Goal: Task Accomplishment & Management: Complete application form

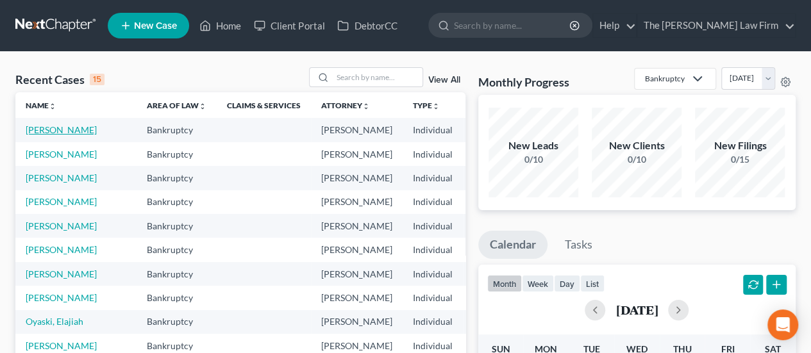
click at [44, 135] on link "[PERSON_NAME]" at bounding box center [61, 129] width 71 height 11
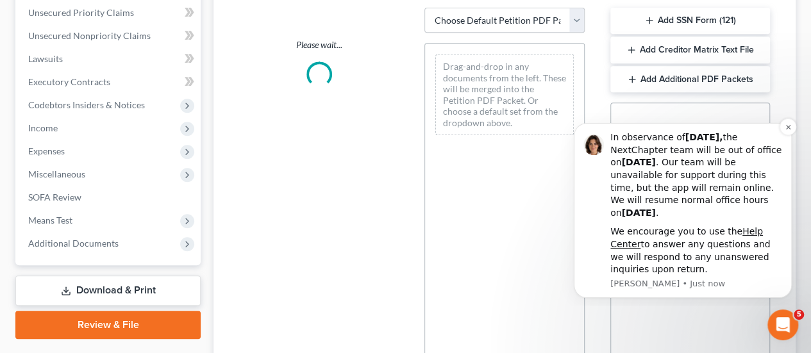
scroll to position [301, 0]
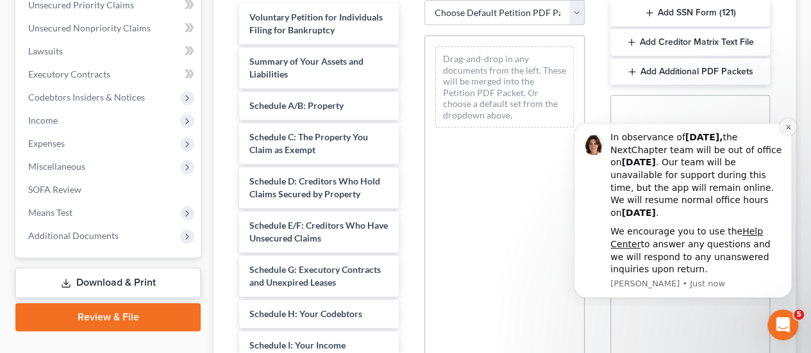
click at [789, 127] on icon "Dismiss notification" at bounding box center [788, 127] width 4 height 4
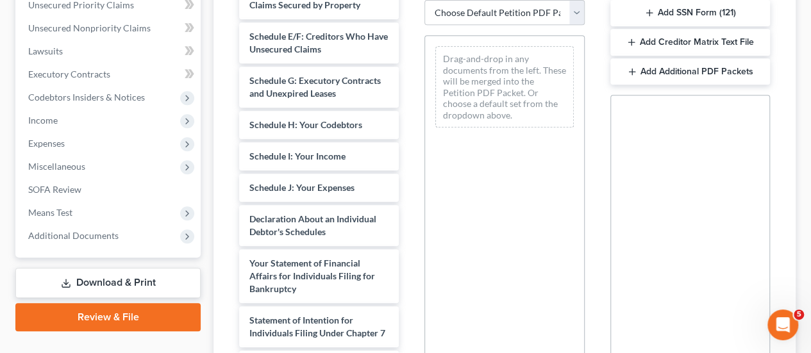
scroll to position [196, 0]
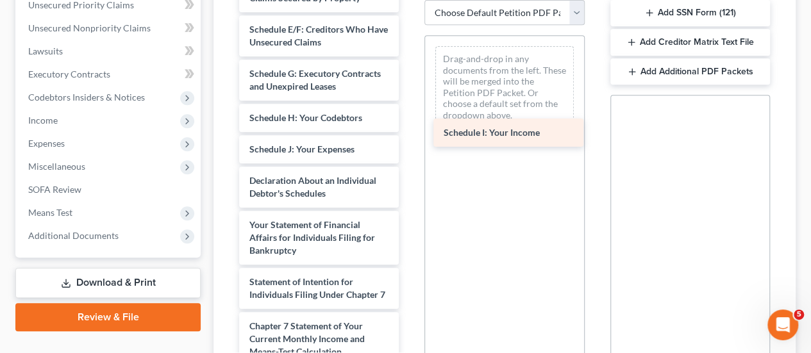
drag, startPoint x: 290, startPoint y: 176, endPoint x: 494, endPoint y: 128, distance: 209.7
click at [409, 128] on div "Schedule I: Your Income Voluntary Petition for Individuals Filing for Bankruptc…" at bounding box center [319, 168] width 180 height 723
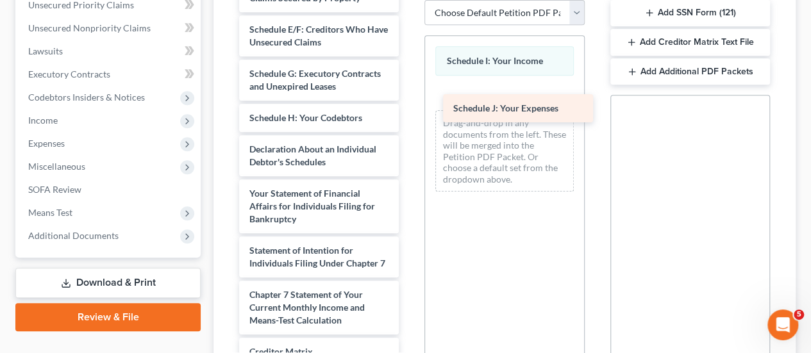
drag, startPoint x: 291, startPoint y: 172, endPoint x: 492, endPoint y: 108, distance: 210.7
click at [409, 108] on div "Schedule J: Your Expenses Voluntary Petition for Individuals Filing for Bankrup…" at bounding box center [319, 153] width 180 height 692
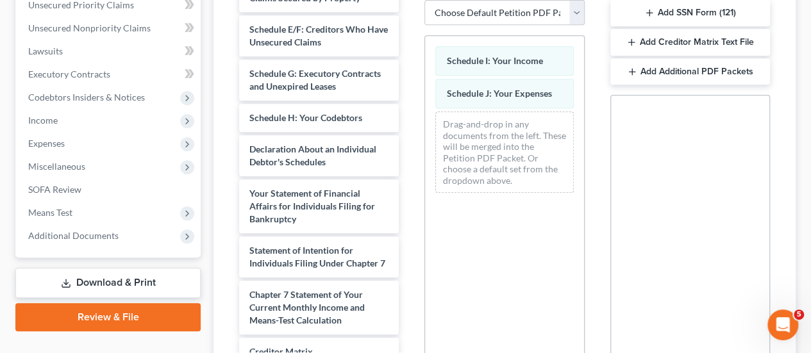
scroll to position [450, 0]
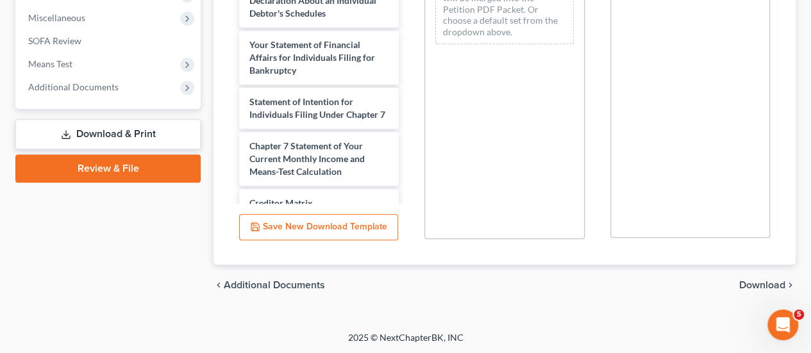
click at [755, 283] on span "Download" at bounding box center [762, 285] width 46 height 10
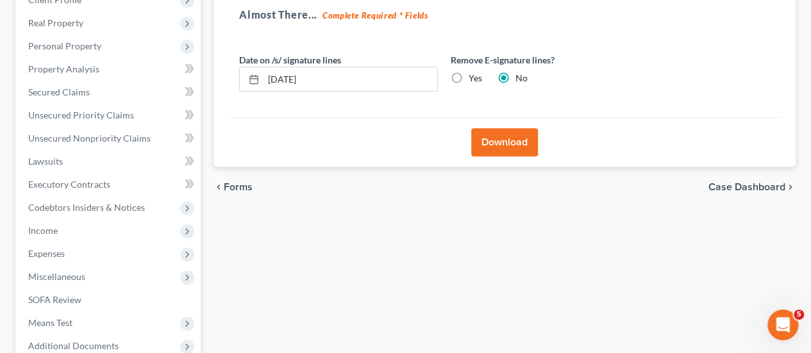
scroll to position [190, 0]
click at [489, 138] on button "Download" at bounding box center [504, 144] width 67 height 28
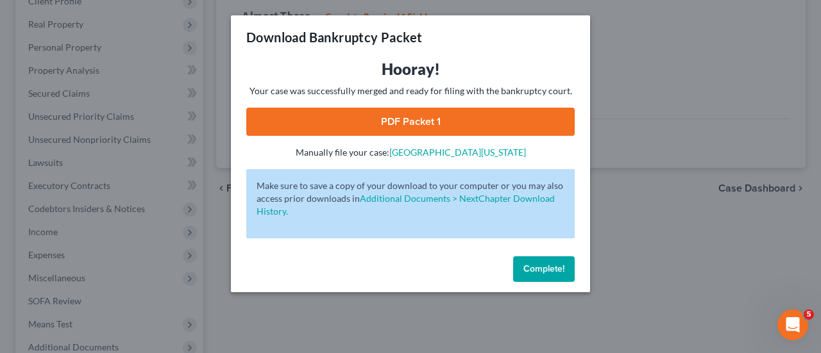
click at [421, 123] on link "PDF Packet 1" at bounding box center [410, 122] width 328 height 28
click at [413, 125] on link "PDF Packet 1" at bounding box center [410, 122] width 328 height 28
click at [387, 120] on link "PDF Packet 1" at bounding box center [410, 122] width 328 height 28
click at [539, 272] on span "Complete!" at bounding box center [543, 269] width 41 height 11
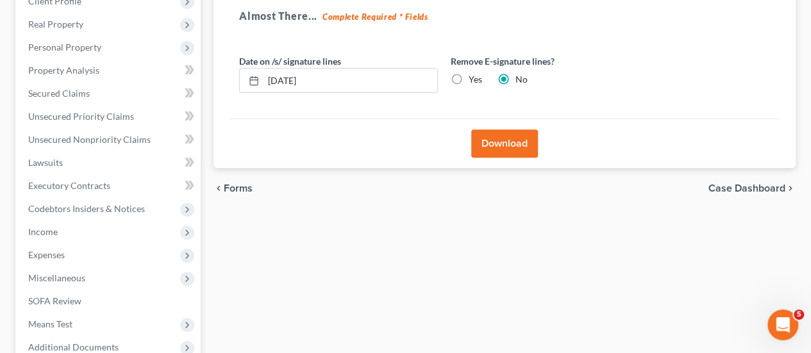
scroll to position [0, 0]
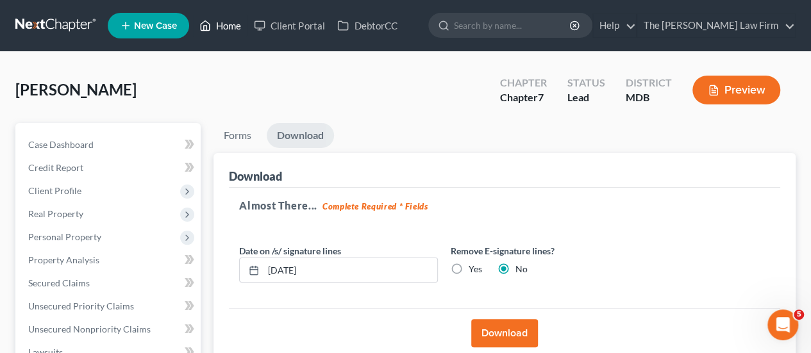
click at [222, 24] on link "Home" at bounding box center [220, 25] width 55 height 23
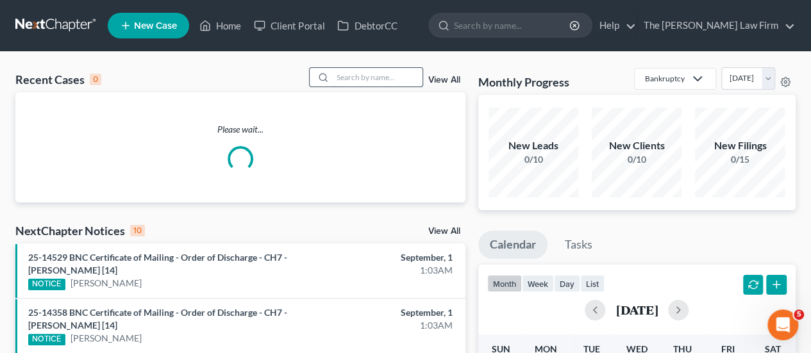
click at [360, 77] on input "search" at bounding box center [378, 77] width 90 height 19
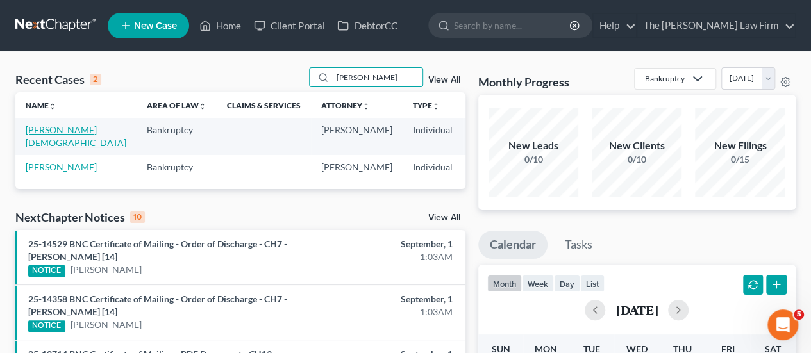
type input "[PERSON_NAME]"
click at [35, 133] on link "[PERSON_NAME][DEMOGRAPHIC_DATA]" at bounding box center [76, 136] width 101 height 24
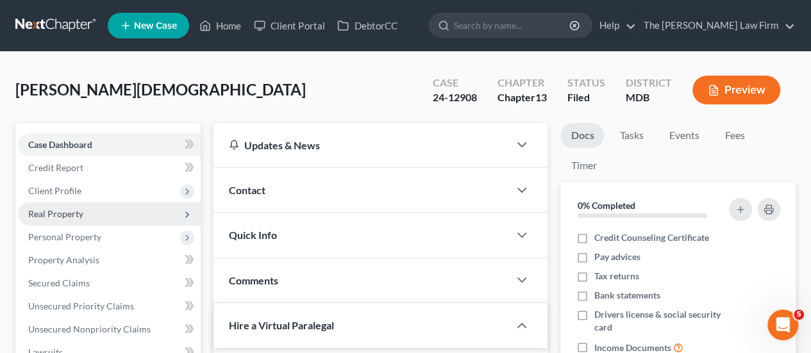
scroll to position [55, 0]
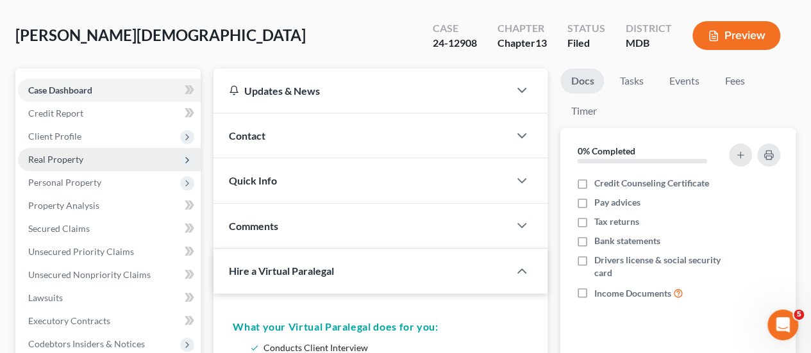
click at [58, 155] on span "Real Property" at bounding box center [55, 159] width 55 height 11
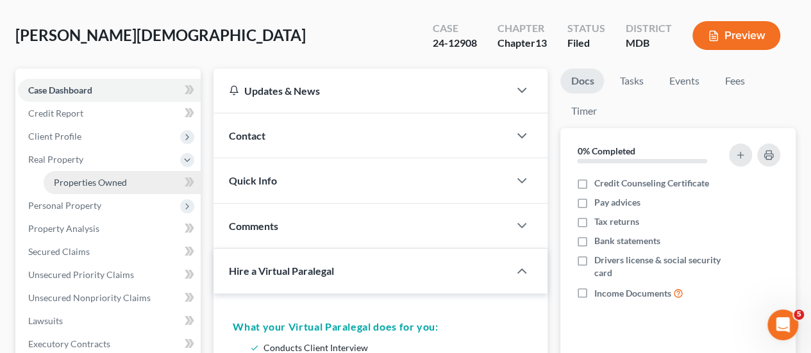
click at [74, 181] on span "Properties Owned" at bounding box center [90, 182] width 73 height 11
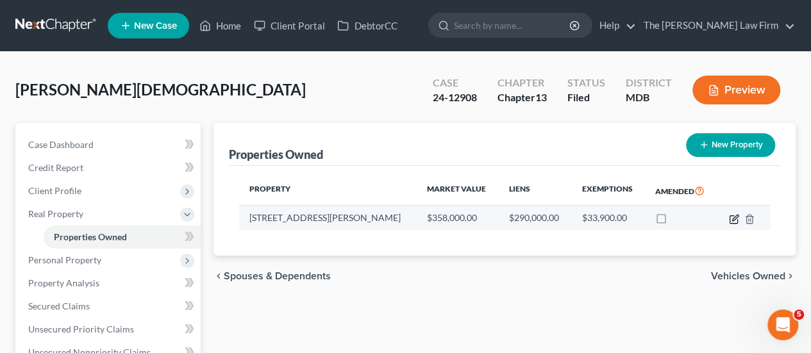
click at [738, 218] on icon "button" at bounding box center [734, 219] width 10 height 10
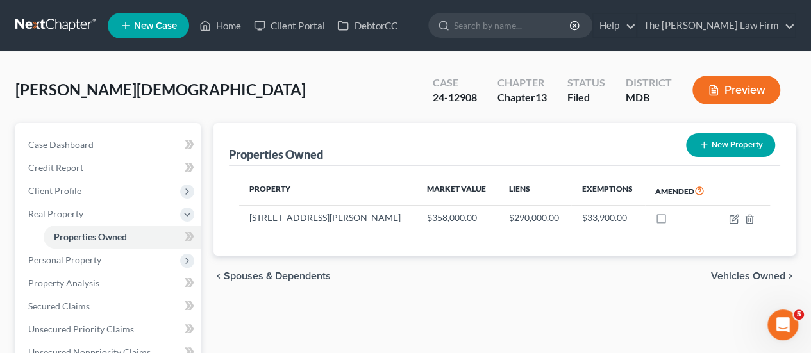
select select "21"
select select "0"
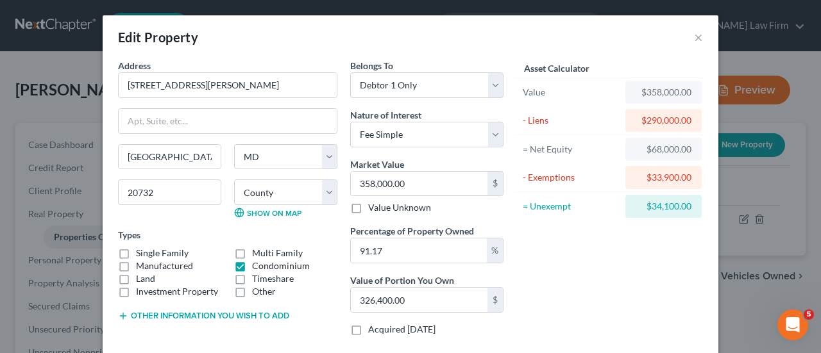
scroll to position [175, 0]
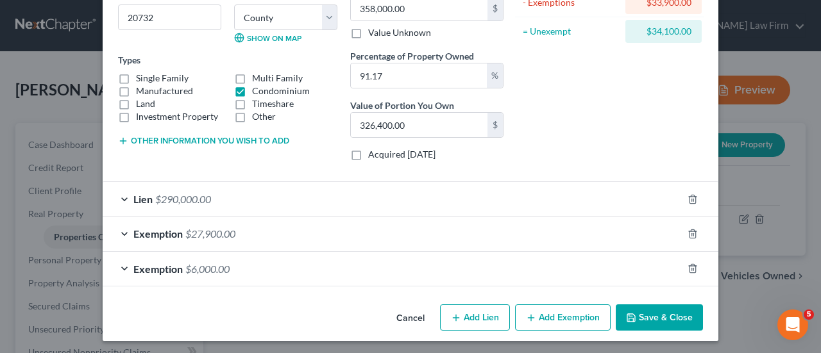
click at [223, 232] on span "$27,900.00" at bounding box center [210, 234] width 50 height 12
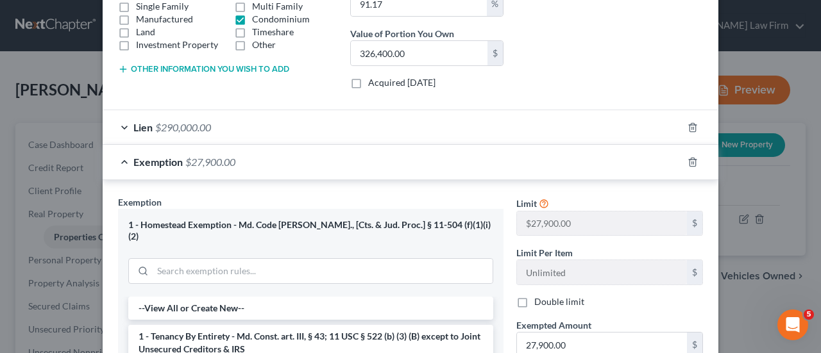
scroll to position [260, 0]
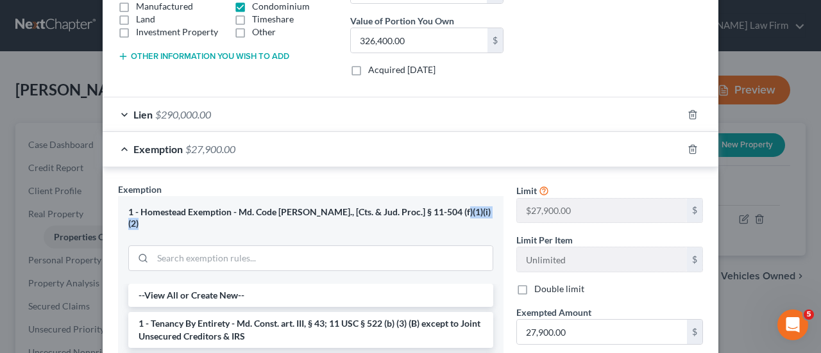
drag, startPoint x: 446, startPoint y: 210, endPoint x: 257, endPoint y: 210, distance: 189.2
click at [257, 210] on div "1 - Homestead Exemption - Md. Code [PERSON_NAME]., [Cts. & Jud. Proc.] § 11-504…" at bounding box center [310, 219] width 365 height 24
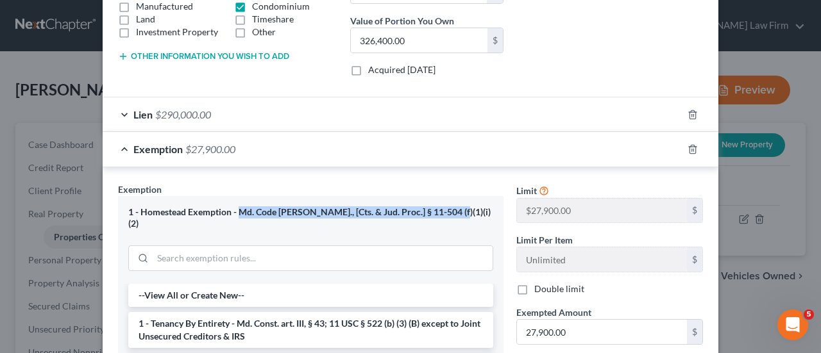
copy div "Md. Code [PERSON_NAME]., [Cts. & Jud. Proc.] § 11-504 (f)(1)(i)(2)"
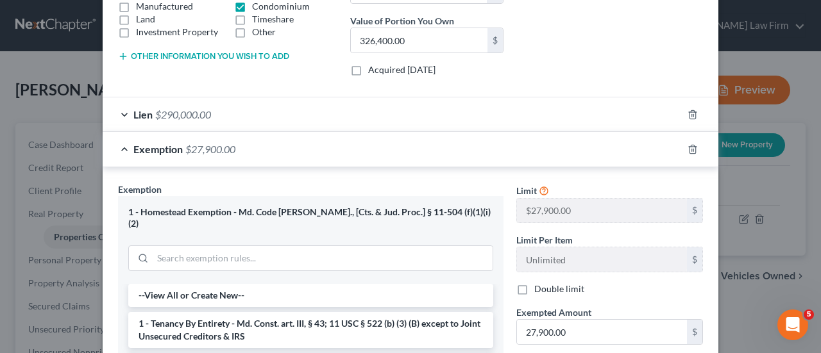
click at [133, 149] on span "Exemption" at bounding box center [157, 149] width 49 height 12
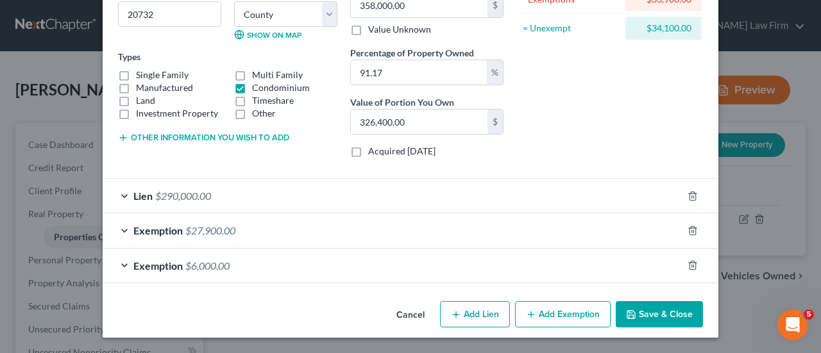
scroll to position [175, 0]
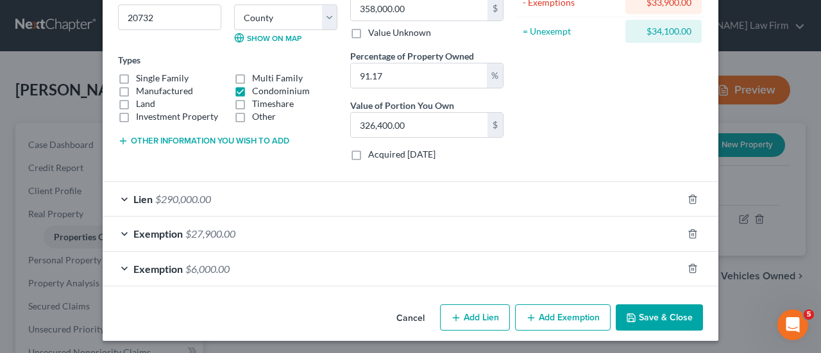
click at [208, 265] on span "$6,000.00" at bounding box center [207, 269] width 44 height 12
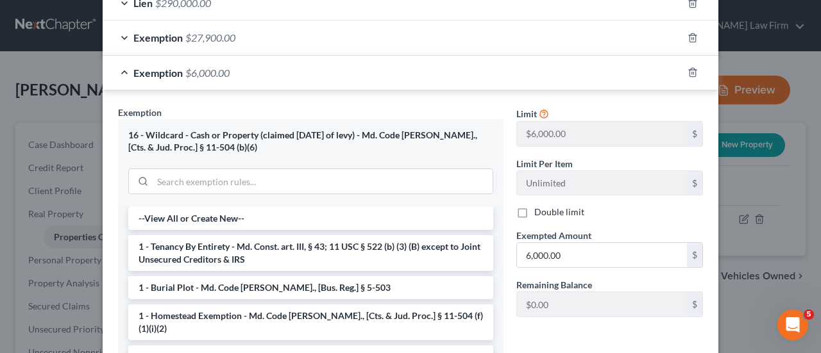
scroll to position [372, 0]
drag, startPoint x: 237, startPoint y: 143, endPoint x: 403, endPoint y: 133, distance: 166.4
click at [403, 133] on div "16 - Wildcard - Cash or Property (claimed [DATE] of levy) - Md. Code [PERSON_NA…" at bounding box center [310, 141] width 365 height 24
copy div "Md. Code [PERSON_NAME]., [Cts. & Jud. Proc.] § 11-504 (b)(6)"
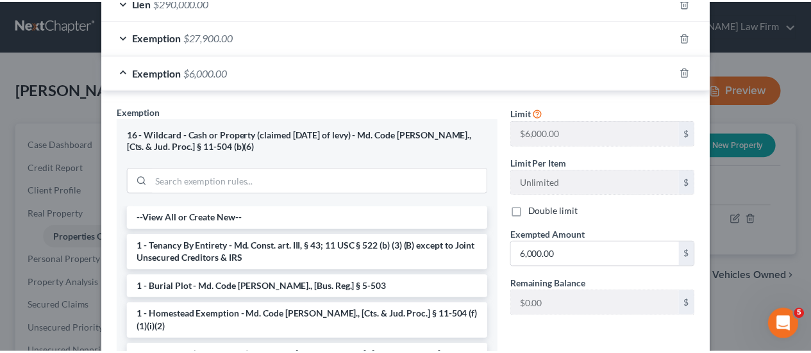
scroll to position [0, 0]
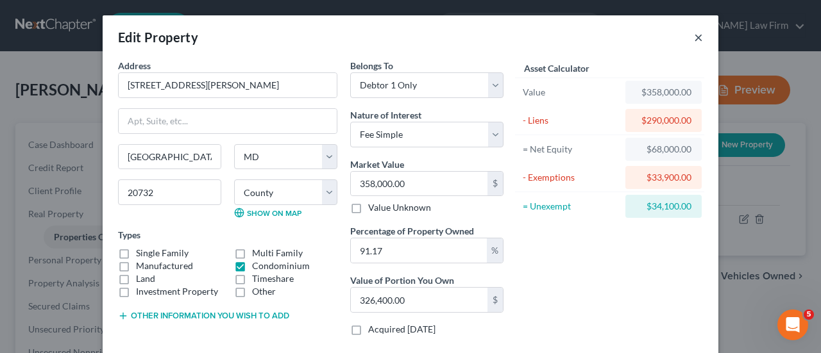
click at [695, 37] on button "×" at bounding box center [698, 37] width 9 height 15
